Goal: Task Accomplishment & Management: Manage account settings

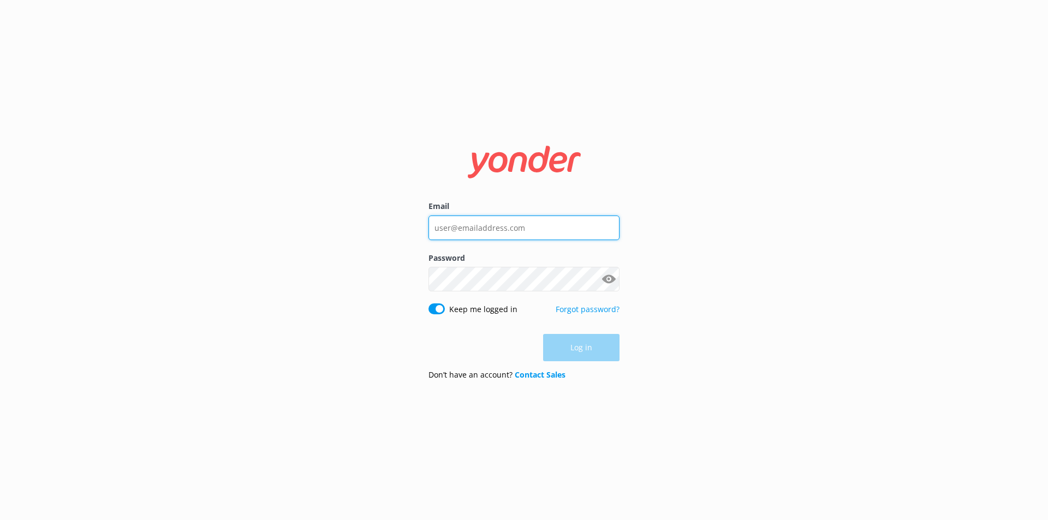
type input "[EMAIL_ADDRESS][DOMAIN_NAME]"
click at [590, 346] on div "Log in" at bounding box center [523, 347] width 191 height 27
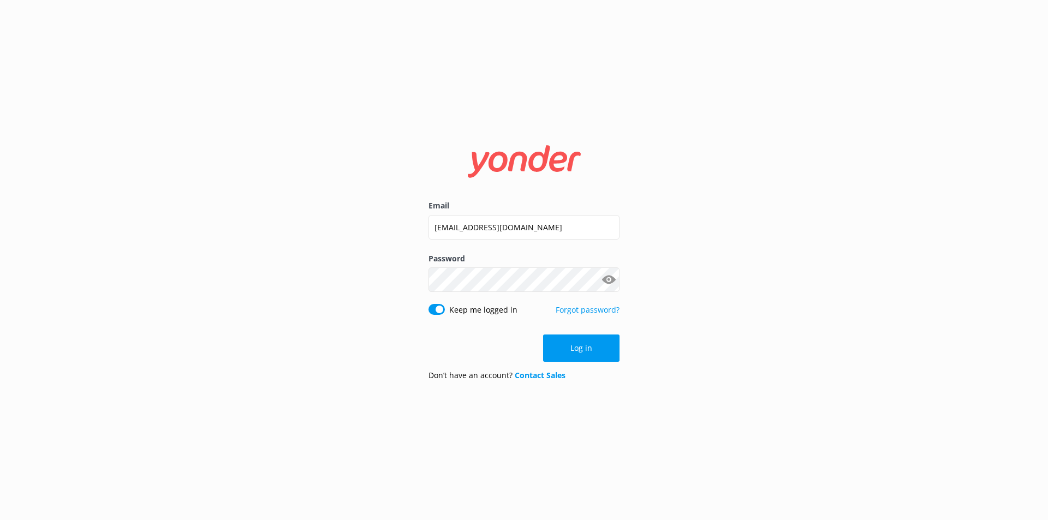
click at [582, 348] on button "Log in" at bounding box center [581, 348] width 76 height 27
